Goal: Task Accomplishment & Management: Complete application form

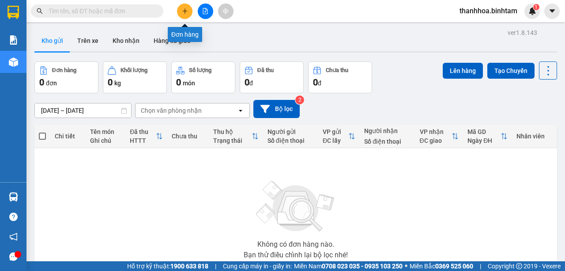
click at [183, 11] on icon "plus" at bounding box center [185, 11] width 6 height 6
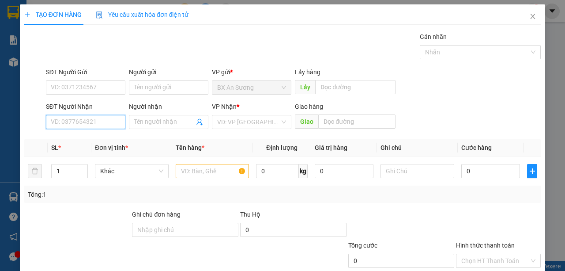
click at [102, 124] on input "SĐT Người Nhận" at bounding box center [85, 122] width 79 height 14
type input "0931996659"
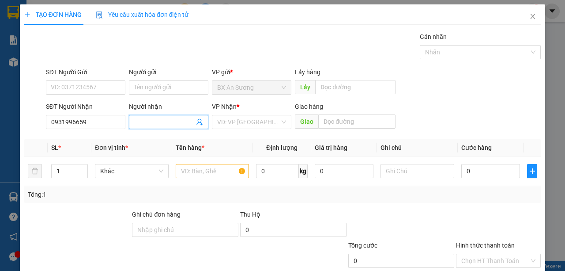
click at [172, 121] on input "Người nhận" at bounding box center [164, 122] width 60 height 10
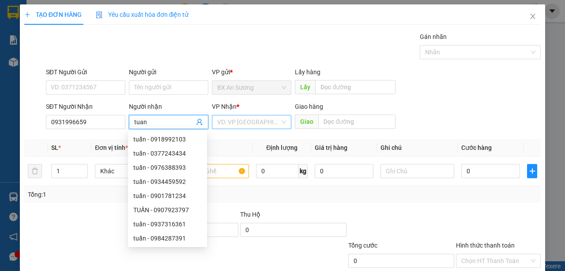
click at [285, 119] on div "VD: VP [GEOGRAPHIC_DATA]" at bounding box center [251, 122] width 79 height 14
type input "tuan"
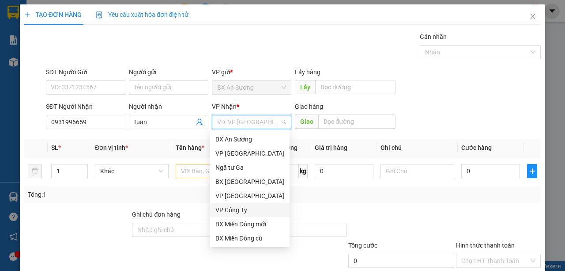
click at [248, 208] on div "VP Công Ty" at bounding box center [249, 210] width 69 height 10
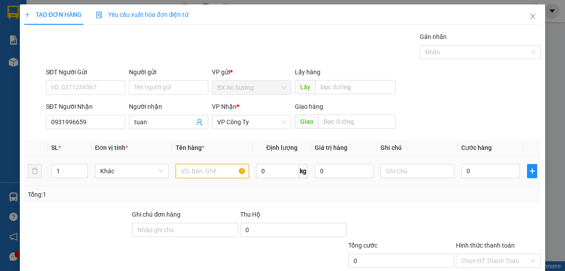
click at [202, 171] on input "text" at bounding box center [213, 171] width 74 height 14
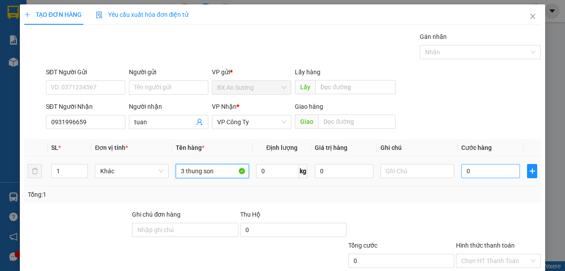
type input "3 thung son"
click at [470, 167] on input "0" at bounding box center [490, 171] width 59 height 14
type input "1"
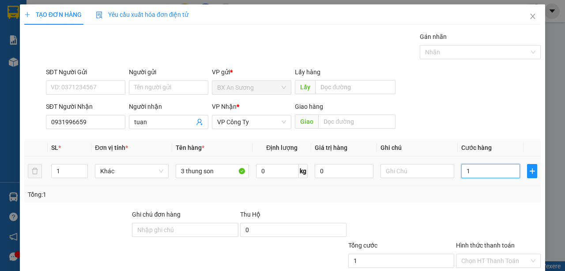
type input "17"
type input "170"
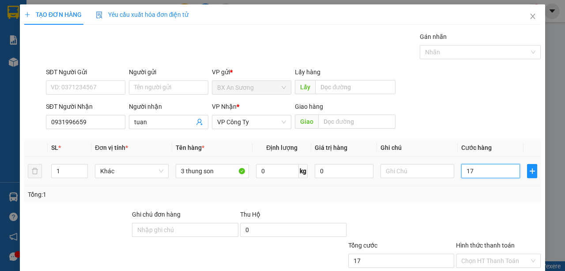
type input "170"
type input "1.700"
type input "17.000"
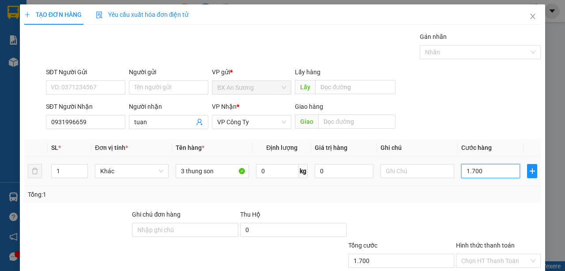
type input "17.000"
type input "170.000"
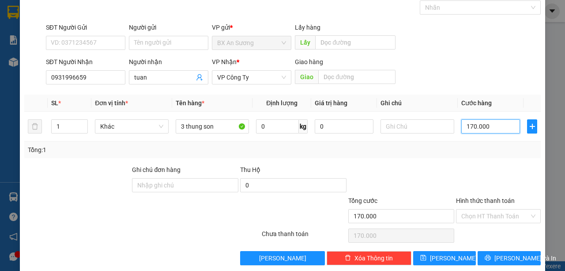
scroll to position [55, 0]
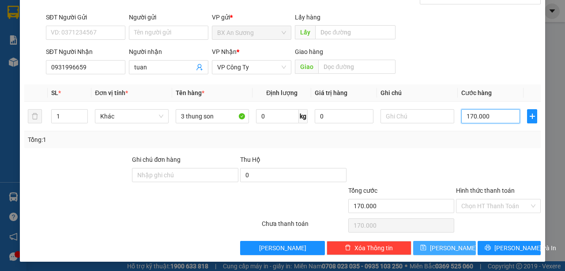
type input "170.000"
click at [460, 248] on button "[PERSON_NAME]" at bounding box center [444, 248] width 63 height 14
type input "0"
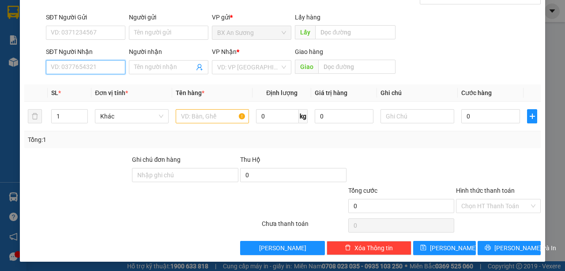
click at [90, 65] on input "SĐT Người Nhận" at bounding box center [85, 67] width 79 height 14
type input "0904550447"
click at [100, 85] on div "0904550447 - Toàn" at bounding box center [85, 84] width 68 height 10
type input "Toàn"
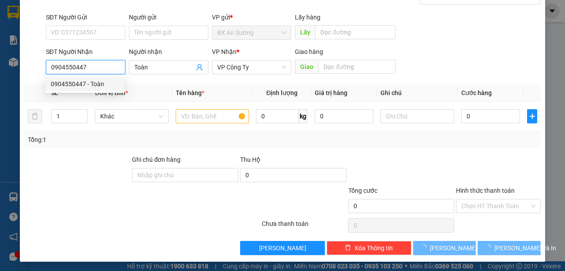
type input "500.000"
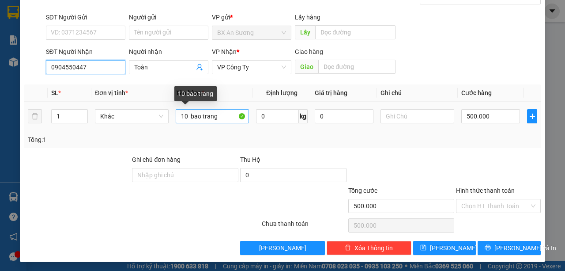
type input "0904550447"
click at [190, 114] on input "10 bao trang" at bounding box center [213, 116] width 74 height 14
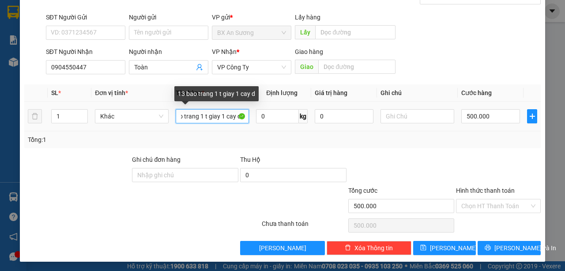
scroll to position [0, 20]
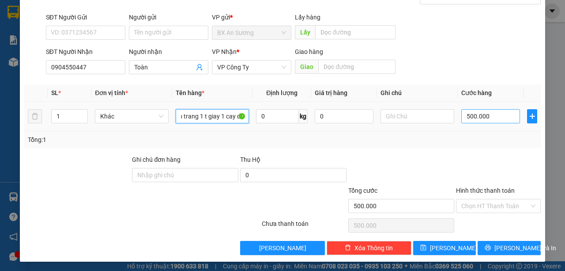
type input "13 bao trang 1 t giay 1 cay du"
click at [493, 116] on input "500.000" at bounding box center [490, 116] width 59 height 14
type input "0"
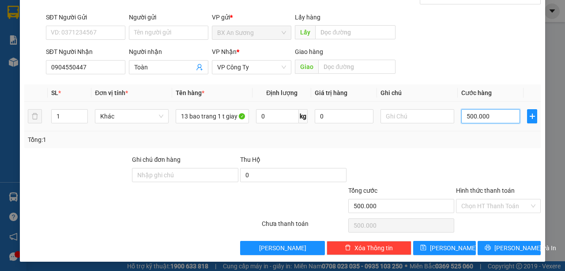
type input "0"
type input "6"
type input "06"
type input "60"
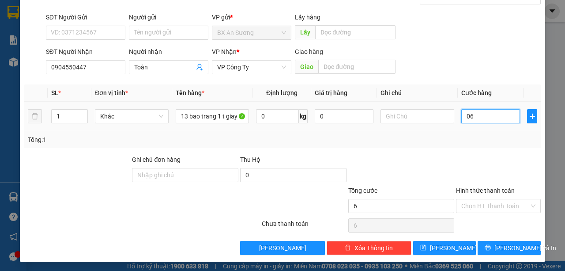
type input "60"
type input "060"
type input "600"
type input "0.600"
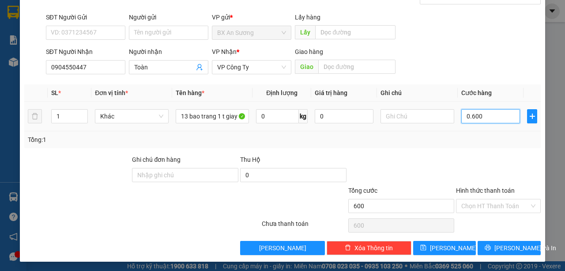
type input "6.000"
type input "06.000"
type input "60.000"
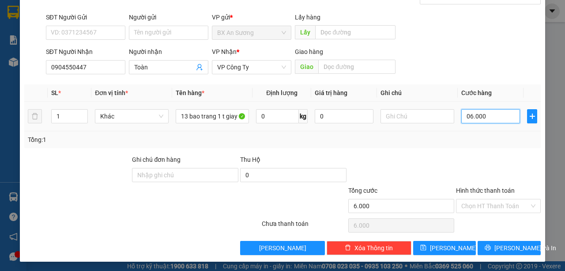
type input "060.000"
type input "600.000"
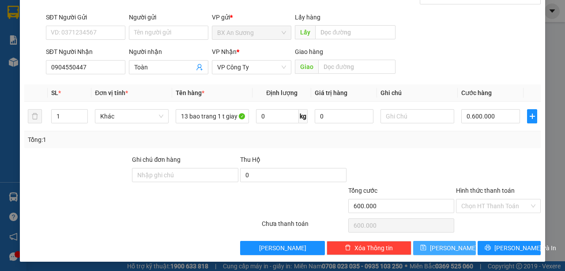
type input "600.000"
click at [442, 243] on span "[PERSON_NAME]" at bounding box center [453, 248] width 47 height 10
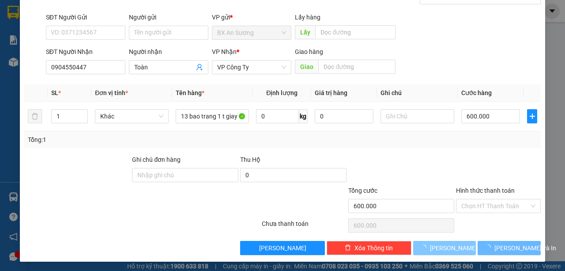
type input "0"
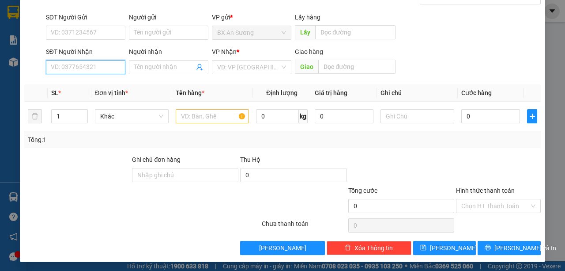
click at [94, 65] on input "SĐT Người Nhận" at bounding box center [85, 67] width 79 height 14
type input "0908790725"
click at [151, 68] on input "Người nhận" at bounding box center [164, 67] width 60 height 10
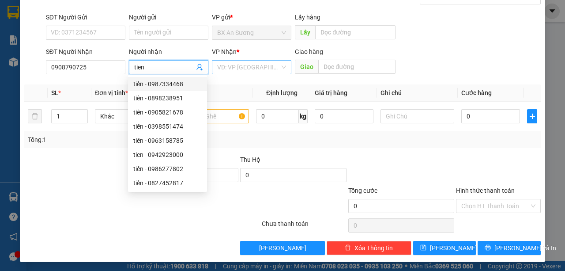
click at [288, 67] on div "VD: VP [GEOGRAPHIC_DATA]" at bounding box center [251, 67] width 79 height 14
type input "tien"
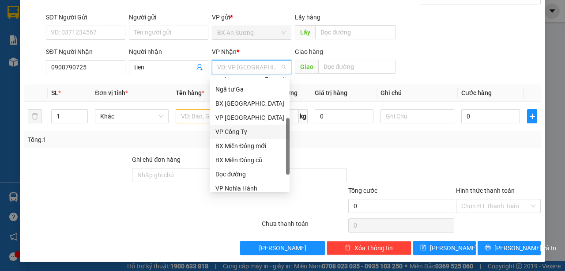
scroll to position [28, 0]
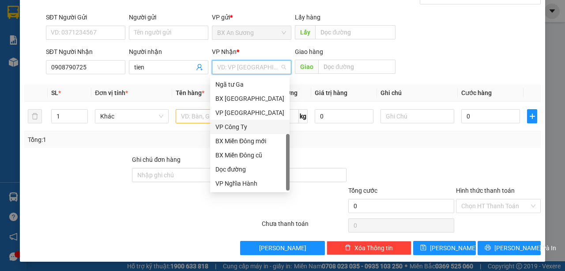
drag, startPoint x: 286, startPoint y: 129, endPoint x: 289, endPoint y: 215, distance: 86.2
click at [289, 215] on body "Kết quả tìm kiếm ( 0 ) Bộ lọc No Data thanhhoa.binhtam 1 Báo cáo Báo cáo dòng t…" at bounding box center [282, 135] width 565 height 271
click at [243, 166] on div "Dọc đường" at bounding box center [249, 169] width 69 height 10
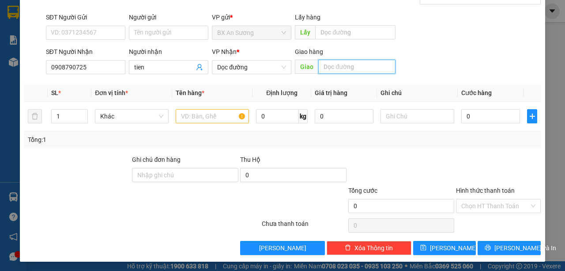
click at [340, 64] on input "text" at bounding box center [356, 67] width 77 height 14
type input "hoang tinh khe"
click at [234, 117] on input "text" at bounding box center [213, 116] width 74 height 14
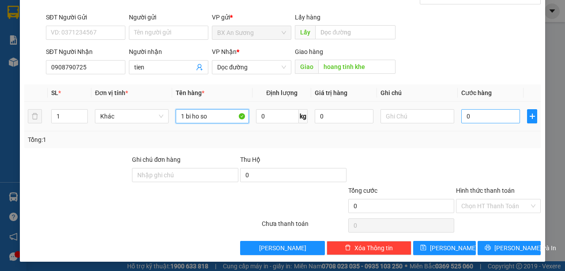
type input "1 bi ho so"
click at [476, 117] on input "0" at bounding box center [490, 116] width 59 height 14
type input "5"
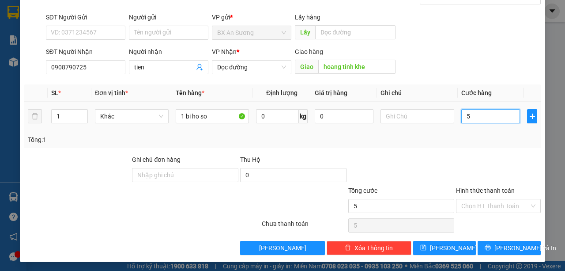
type input "50"
type input "500"
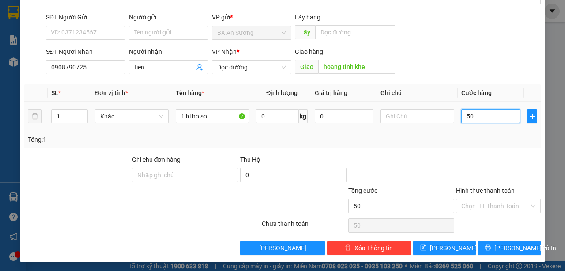
type input "500"
type input "5.000"
type input "50.000"
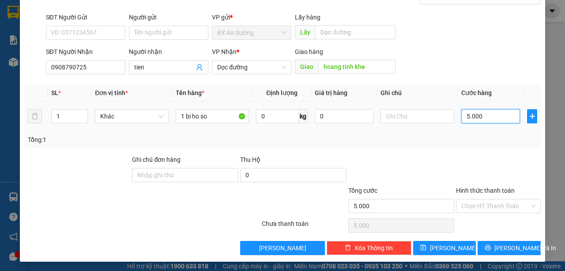
type input "50.000"
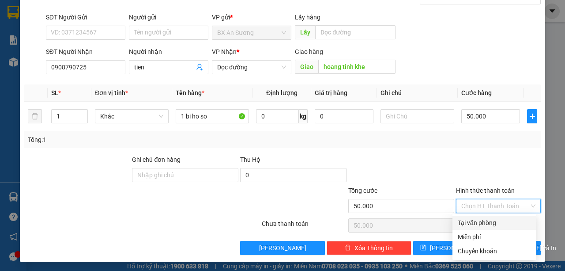
click at [481, 207] on input "Hình thức thanh toán" at bounding box center [495, 205] width 68 height 13
click at [481, 223] on div "Tại văn phòng" at bounding box center [494, 223] width 73 height 10
type input "0"
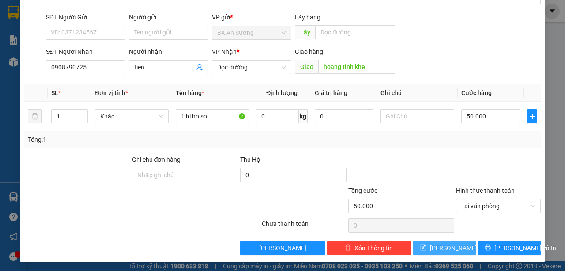
click at [461, 250] on button "[PERSON_NAME]" at bounding box center [444, 248] width 63 height 14
type input "0"
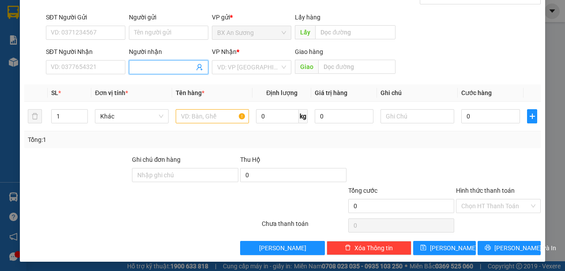
click at [170, 64] on input "Người nhận" at bounding box center [164, 67] width 60 height 10
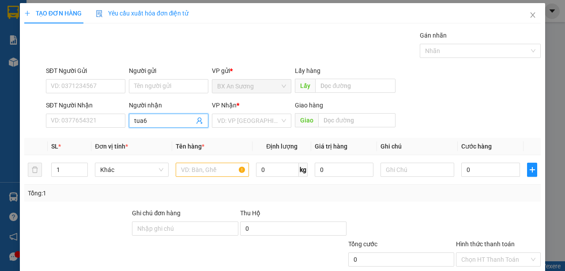
scroll to position [0, 0]
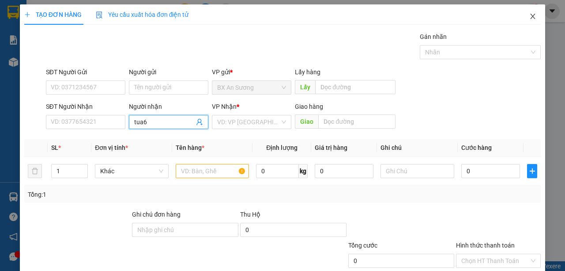
type input "tua6"
click at [533, 21] on span "Close" at bounding box center [533, 16] width 25 height 25
